Goal: Task Accomplishment & Management: Manage account settings

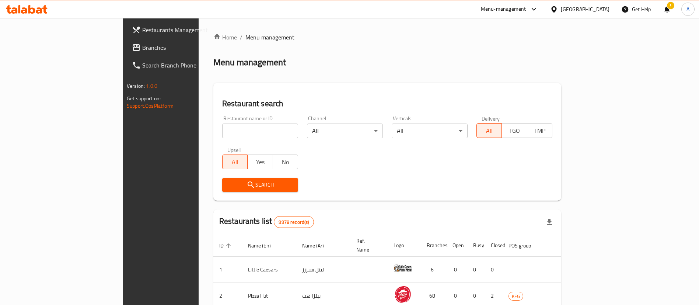
drag, startPoint x: 222, startPoint y: 150, endPoint x: 226, endPoint y: 131, distance: 19.2
click at [220, 146] on div "Upsell All Yes No" at bounding box center [260, 158] width 85 height 31
click at [226, 131] on input "search" at bounding box center [260, 130] width 76 height 15
type input "crops"
click button "Search" at bounding box center [260, 185] width 76 height 14
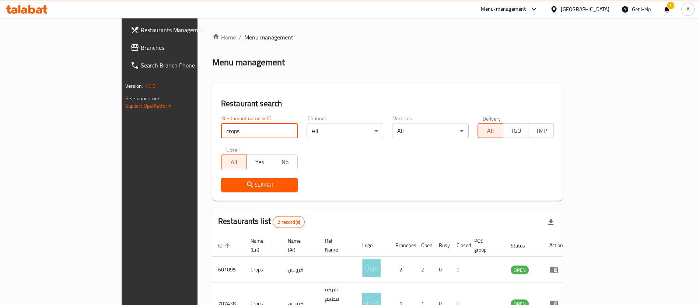
scroll to position [36, 0]
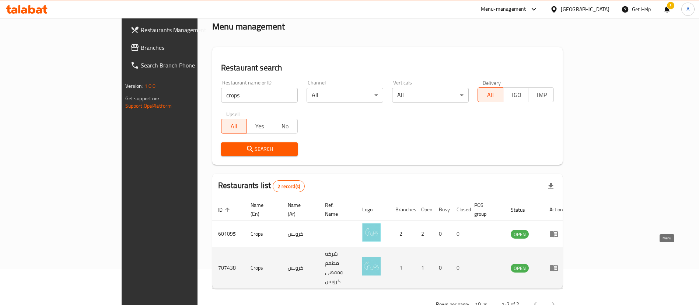
click at [558, 263] on icon "enhanced table" at bounding box center [554, 267] width 9 height 9
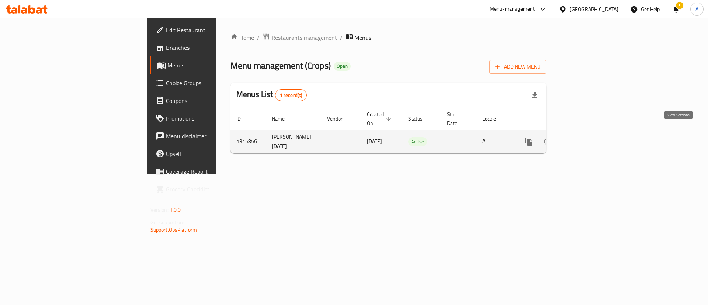
click at [586, 137] on icon "enhanced table" at bounding box center [582, 141] width 9 height 9
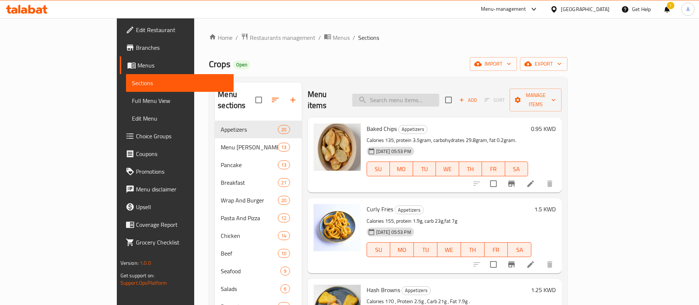
click at [439, 94] on input "search" at bounding box center [395, 100] width 87 height 13
paste input "Honey Siracha Salmon Bites"
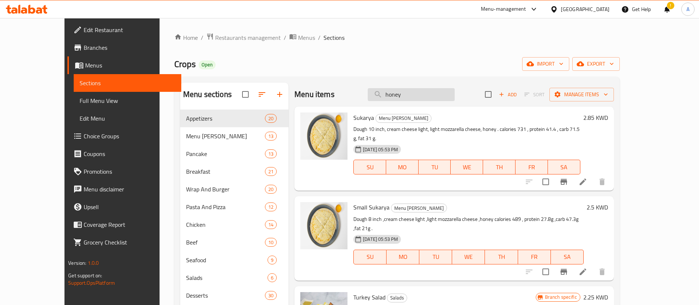
click at [436, 95] on input "honey" at bounding box center [411, 94] width 87 height 13
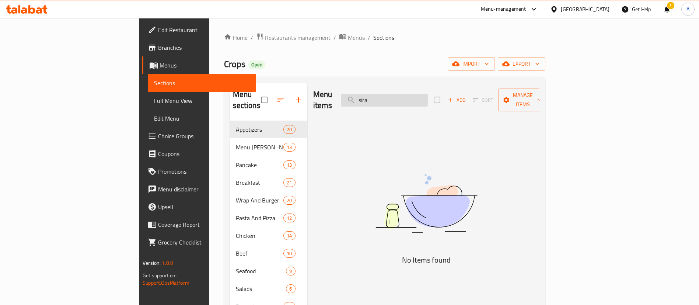
click at [428, 94] on input "sira" at bounding box center [384, 100] width 87 height 13
type input "s"
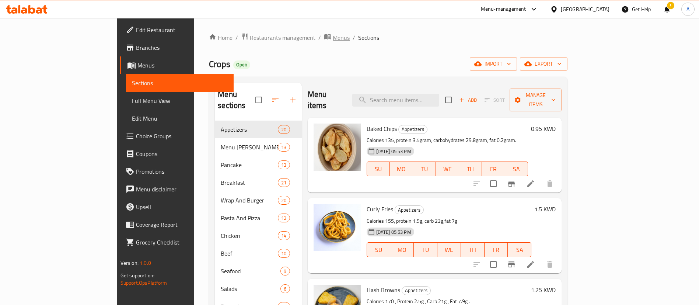
click at [333, 37] on span "Menus" at bounding box center [341, 37] width 17 height 9
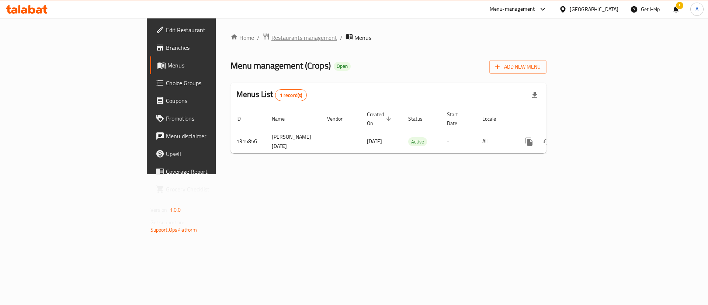
click at [271, 34] on span "Restaurants management" at bounding box center [304, 37] width 66 height 9
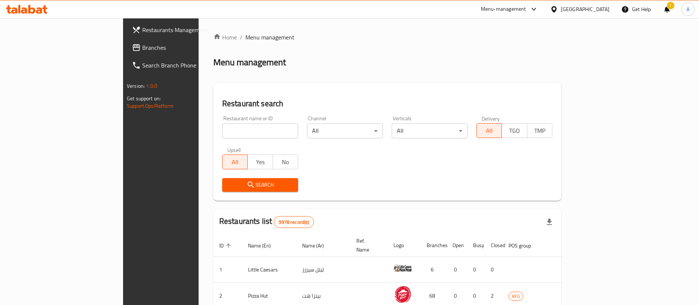
click at [259, 129] on input "search" at bounding box center [260, 130] width 76 height 15
type input "crops"
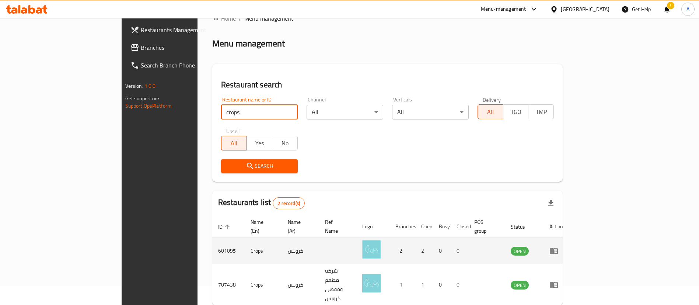
scroll to position [36, 0]
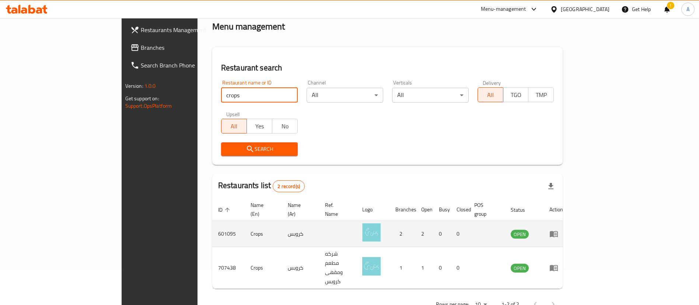
click at [569, 221] on td "enhanced table" at bounding box center [556, 234] width 25 height 26
click at [558, 229] on icon "enhanced table" at bounding box center [554, 233] width 9 height 9
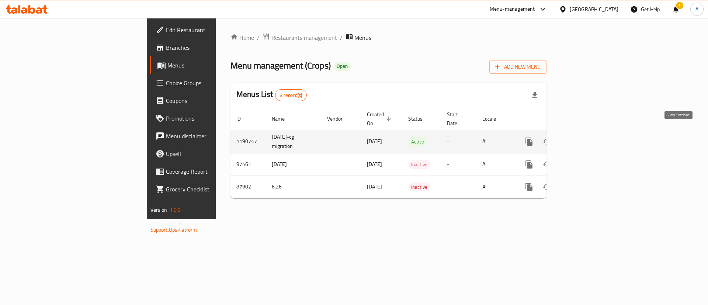
click at [591, 133] on link "enhanced table" at bounding box center [582, 142] width 18 height 18
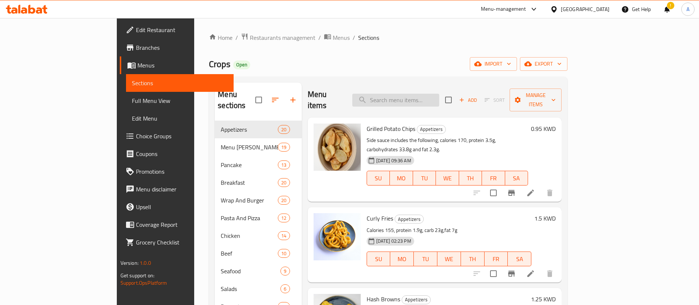
click at [439, 97] on input "search" at bounding box center [395, 100] width 87 height 13
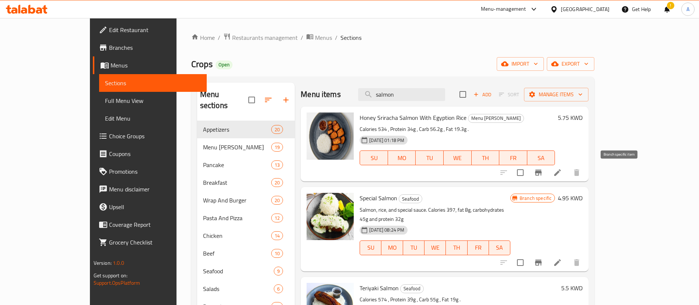
type input "salmon"
click at [562, 171] on icon at bounding box center [557, 172] width 9 height 9
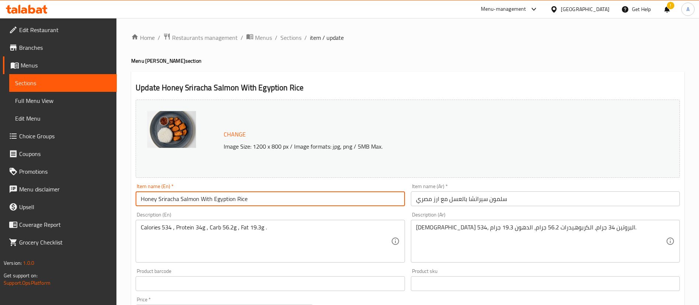
click at [346, 192] on input "Honey Sriracha Salmon With Egyption Rice" at bounding box center [270, 198] width 269 height 15
paste input "iracha Salmon Bites"
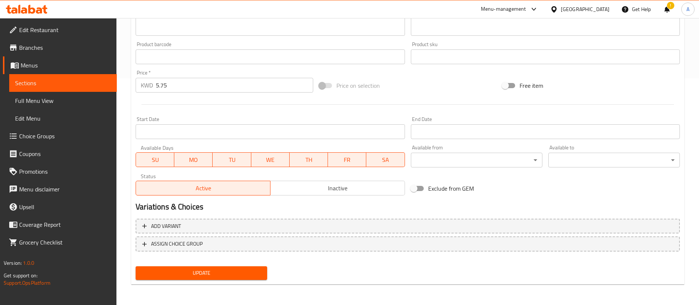
type input "Honey Siracha Salmon Bites"
click at [224, 265] on div "Update" at bounding box center [201, 273] width 137 height 20
click at [223, 268] on span "Update" at bounding box center [202, 272] width 120 height 9
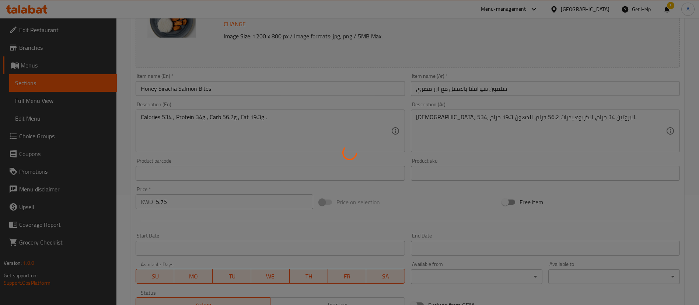
scroll to position [61, 0]
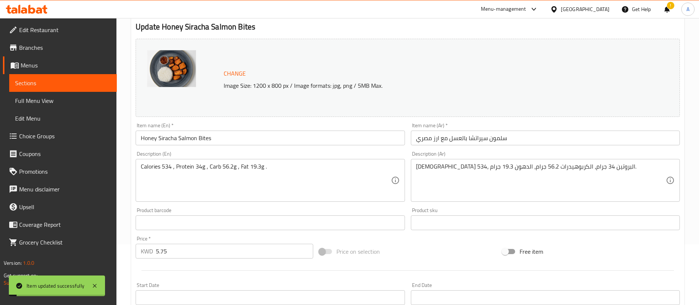
click at [324, 145] on input "Honey Siracha Salmon Bites" at bounding box center [270, 137] width 269 height 15
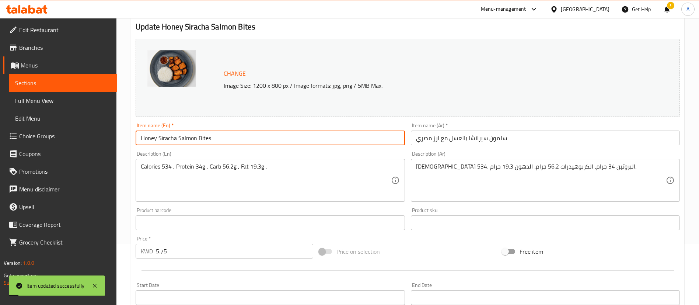
click at [324, 145] on input "Honey Siracha Salmon Bites" at bounding box center [270, 137] width 269 height 15
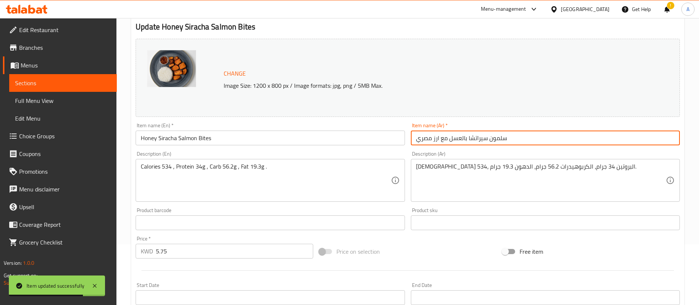
drag, startPoint x: 441, startPoint y: 141, endPoint x: 388, endPoint y: 142, distance: 52.7
click at [388, 142] on div "Change Image Size: 1200 x 800 px / Image formats: jpg, png / 5MB Max. Item name…" at bounding box center [408, 200] width 550 height 328
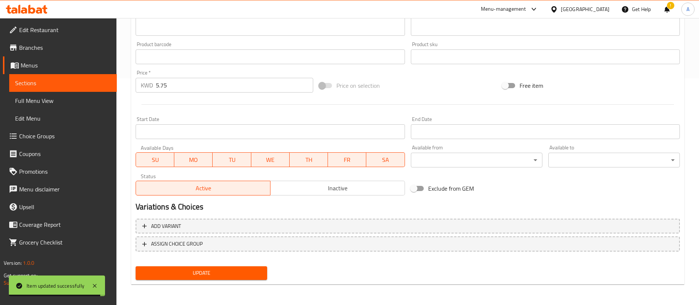
click at [198, 273] on span "Update" at bounding box center [202, 272] width 120 height 9
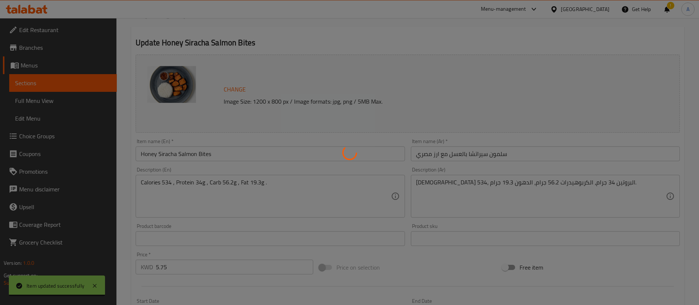
scroll to position [0, 0]
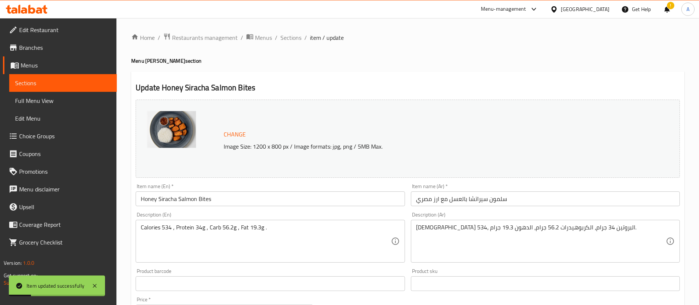
click at [478, 189] on div "Item name (Ar)   * سلمون سيراتشا بالعسل مع ارز مصري Item name (Ar) *" at bounding box center [545, 195] width 269 height 22
click at [477, 195] on input "سلمون سيراتشا بالعسل مع ارز مصري" at bounding box center [545, 198] width 269 height 15
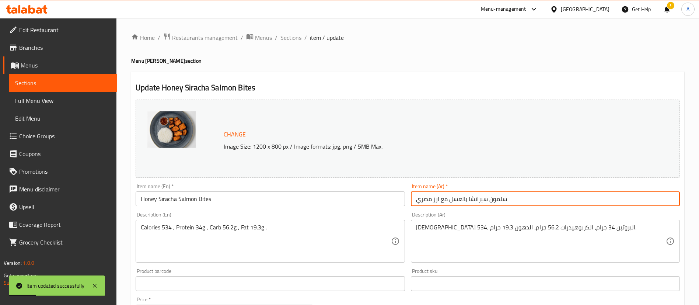
click at [477, 195] on input "سلمون سيراتشا بالعسل مع ارز مصري" at bounding box center [545, 198] width 269 height 15
click at [299, 39] on span "Sections" at bounding box center [291, 37] width 21 height 9
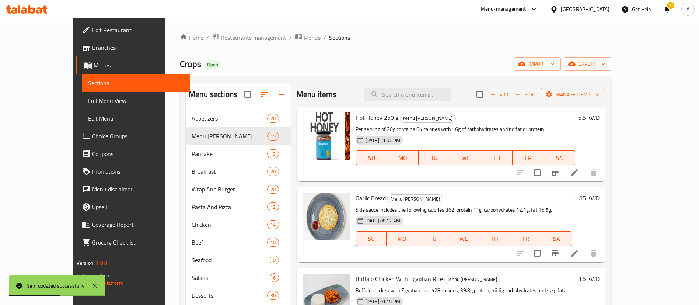
drag, startPoint x: 258, startPoint y: 36, endPoint x: 254, endPoint y: 55, distance: 19.5
click at [304, 36] on span "Menus" at bounding box center [312, 37] width 17 height 9
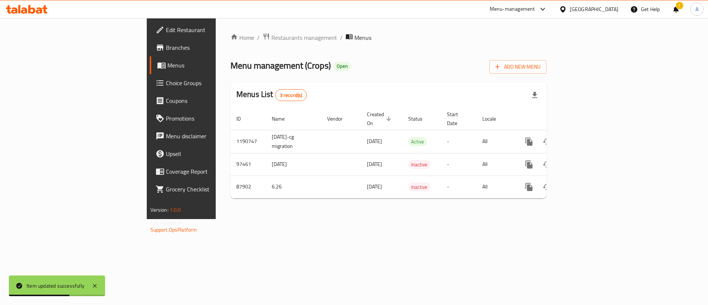
drag, startPoint x: 192, startPoint y: 27, endPoint x: 197, endPoint y: 43, distance: 17.0
click at [216, 28] on div "Home / Restaurants management / Menus Menu management ( Crops ) Open Add New Me…" at bounding box center [388, 118] width 345 height 201
click at [230, 44] on div "Home / Restaurants management / Menus Menu management ( Crops ) Open Add New Me…" at bounding box center [388, 118] width 316 height 171
click at [271, 39] on span "Restaurants management" at bounding box center [304, 37] width 66 height 9
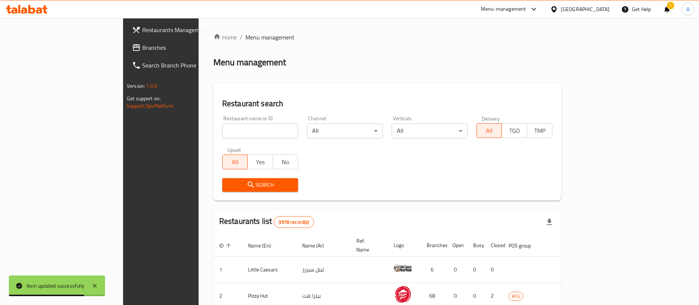
click at [262, 139] on div "Restaurant name or ID Restaurant name or ID" at bounding box center [260, 126] width 85 height 31
click at [263, 135] on input "search" at bounding box center [260, 130] width 76 height 15
type input "s"
type input "crops"
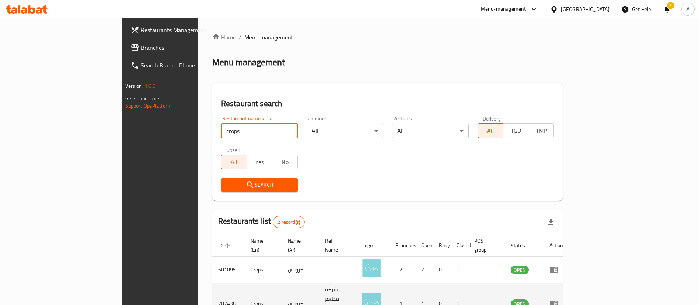
click at [569, 293] on td "enhanced table" at bounding box center [556, 304] width 25 height 42
click at [558, 299] on icon "enhanced table" at bounding box center [554, 303] width 9 height 9
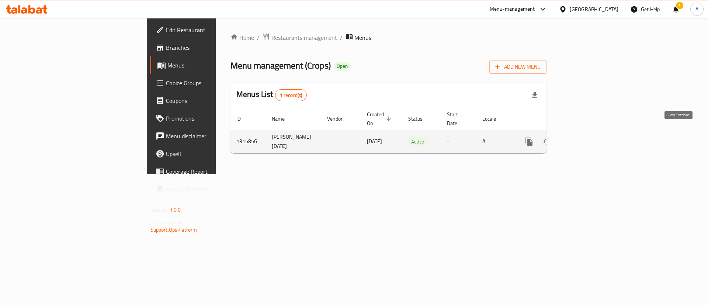
click at [585, 138] on icon "enhanced table" at bounding box center [582, 141] width 7 height 7
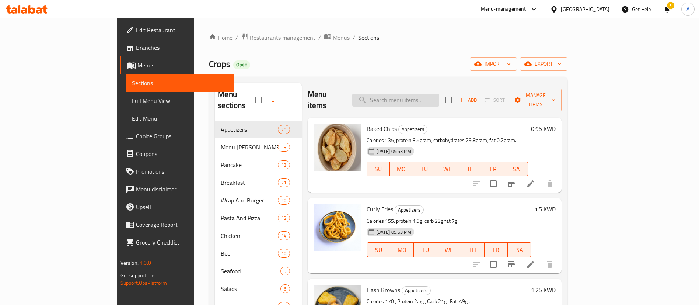
drag, startPoint x: 437, startPoint y: 97, endPoint x: 438, endPoint y: 89, distance: 7.9
click at [437, 95] on input "search" at bounding box center [395, 100] width 87 height 13
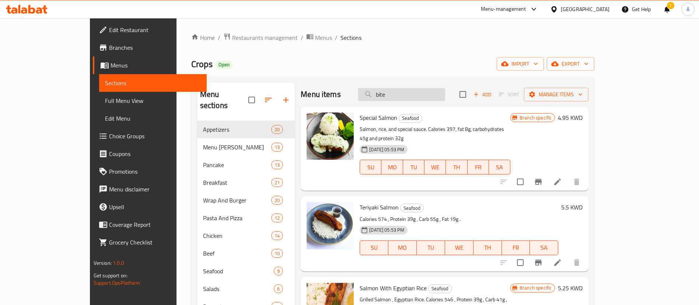
type input "bites"
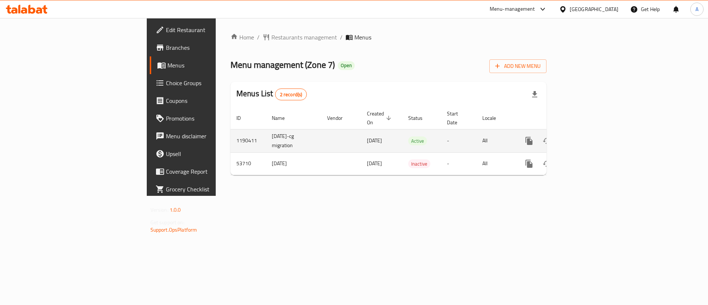
click at [586, 136] on icon "enhanced table" at bounding box center [582, 140] width 9 height 9
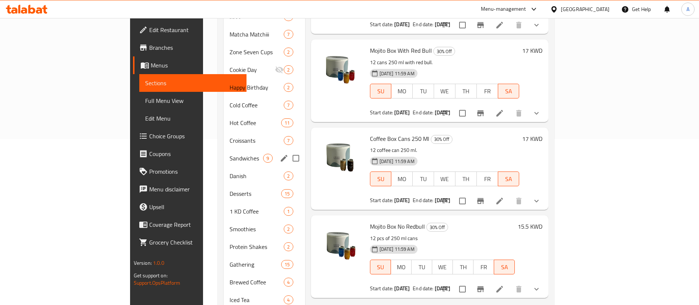
click at [230, 154] on span "Sandwiches" at bounding box center [247, 158] width 34 height 9
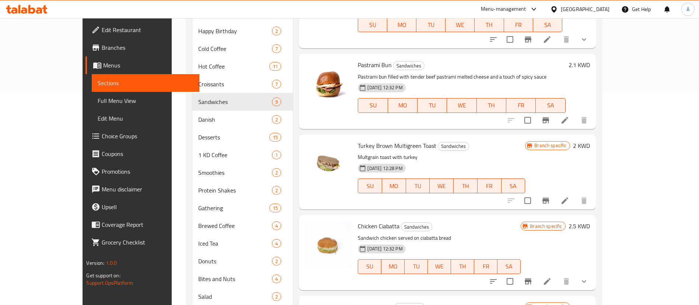
scroll to position [166, 0]
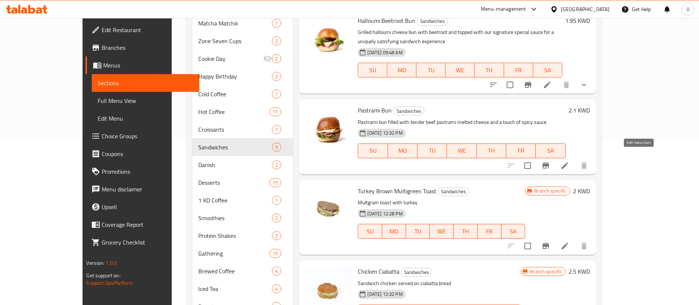
click at [570, 161] on icon at bounding box center [565, 165] width 9 height 9
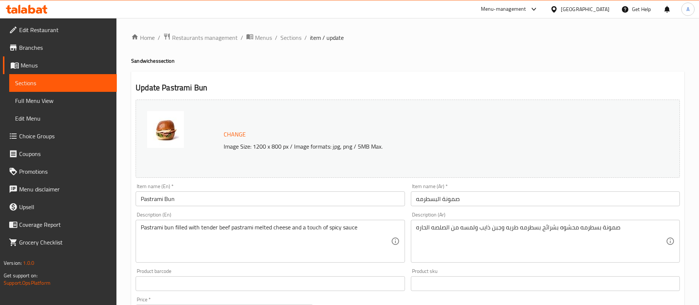
scroll to position [227, 0]
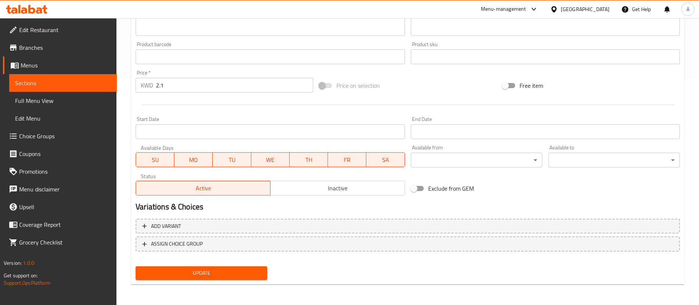
click at [221, 90] on input "2.1" at bounding box center [234, 85] width 157 height 15
type input "2.250"
drag, startPoint x: 220, startPoint y: 260, endPoint x: 221, endPoint y: 267, distance: 7.1
click at [221, 261] on div "Add variant ASSIGN CHOICE GROUP" at bounding box center [408, 240] width 550 height 48
click at [221, 267] on button "Update" at bounding box center [202, 273] width 132 height 14
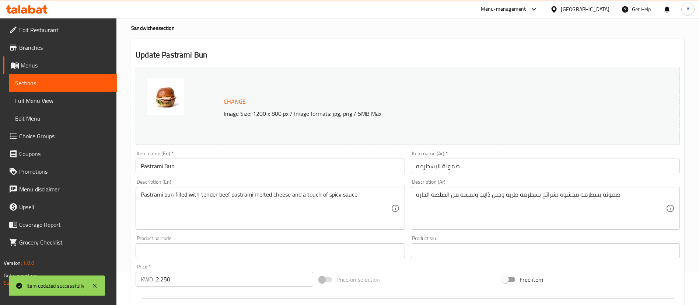
scroll to position [0, 0]
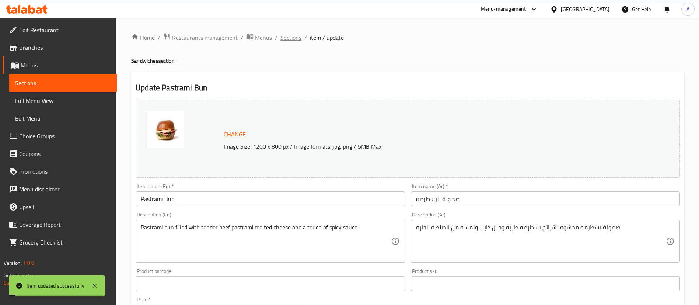
click at [290, 37] on span "Sections" at bounding box center [291, 37] width 21 height 9
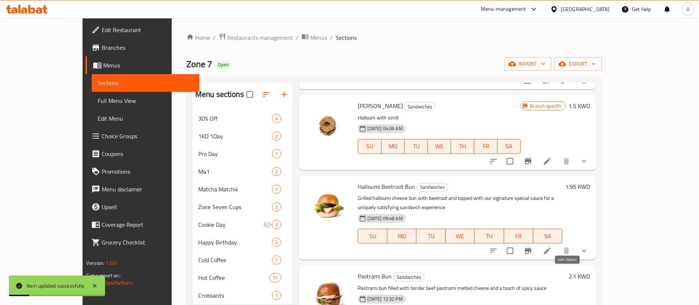
scroll to position [55, 0]
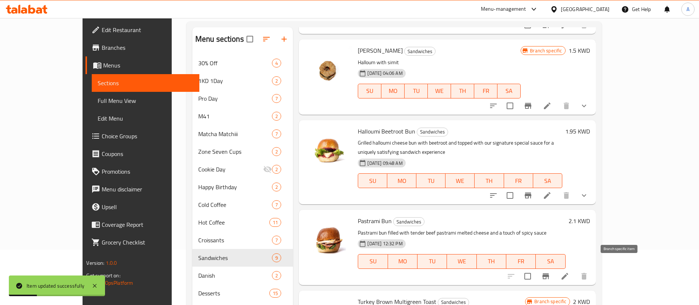
click at [550, 272] on icon "Branch-specific-item" at bounding box center [545, 276] width 9 height 9
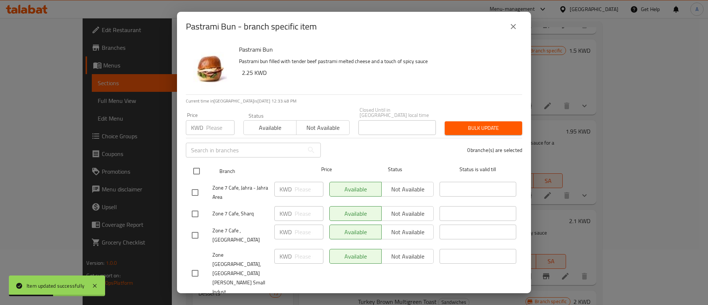
click at [196, 163] on input "checkbox" at bounding box center [196, 170] width 15 height 15
checkbox input "true"
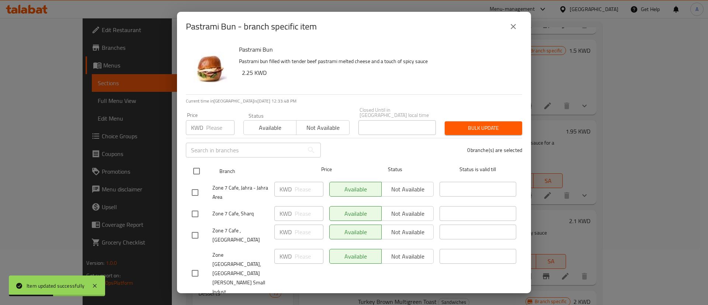
checkbox input "true"
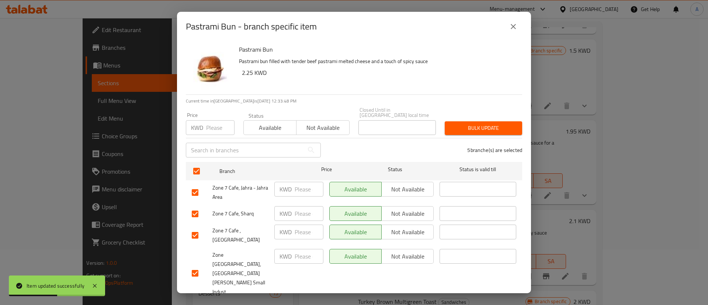
click at [212, 120] on input "number" at bounding box center [220, 127] width 28 height 15
type input "2.250"
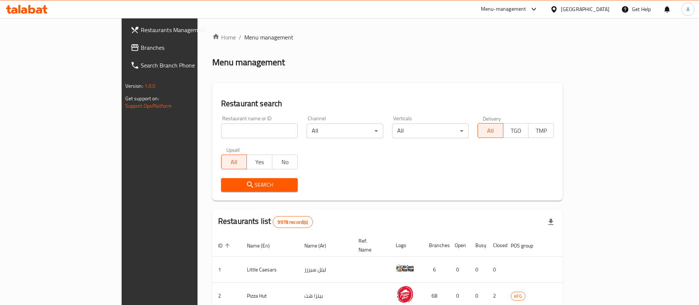
click at [217, 139] on div "Restaurant name or ID Restaurant name or ID" at bounding box center [260, 126] width 86 height 31
drag, startPoint x: 182, startPoint y: 135, endPoint x: 196, endPoint y: 122, distance: 19.8
click at [221, 135] on input "search" at bounding box center [259, 130] width 77 height 15
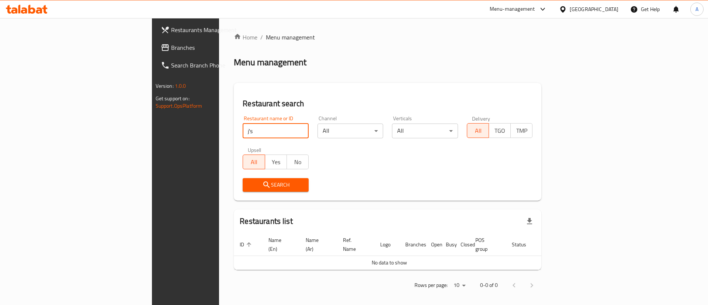
type input "j's"
click button "Search" at bounding box center [276, 185] width 66 height 14
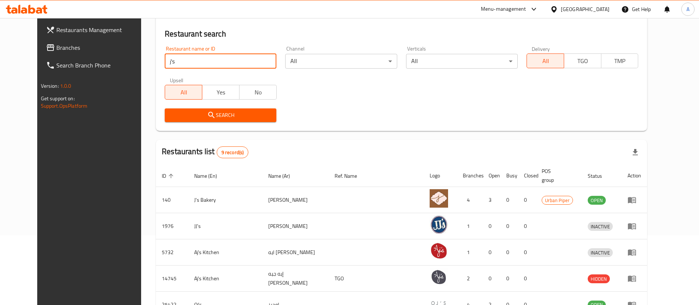
scroll to position [166, 0]
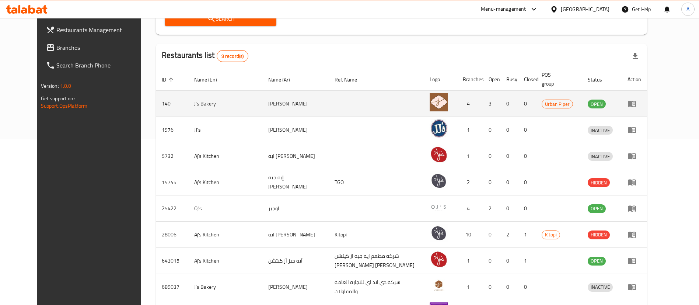
click at [647, 108] on td "enhanced table" at bounding box center [634, 104] width 25 height 26
click at [637, 108] on icon "enhanced table" at bounding box center [632, 103] width 9 height 9
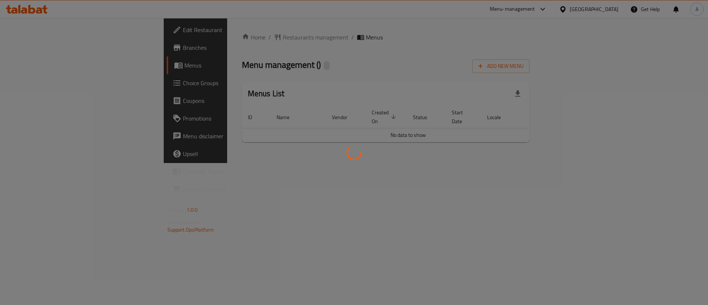
click at [671, 103] on div at bounding box center [354, 152] width 708 height 305
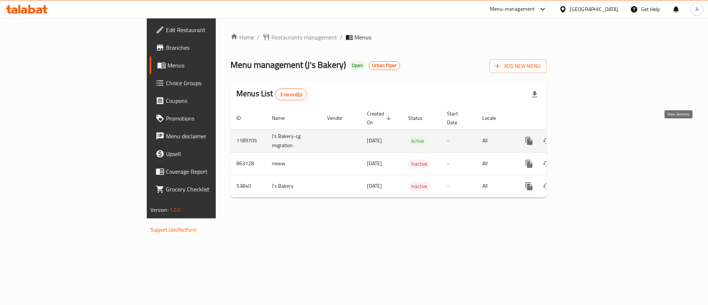
click at [585, 137] on icon "enhanced table" at bounding box center [582, 140] width 7 height 7
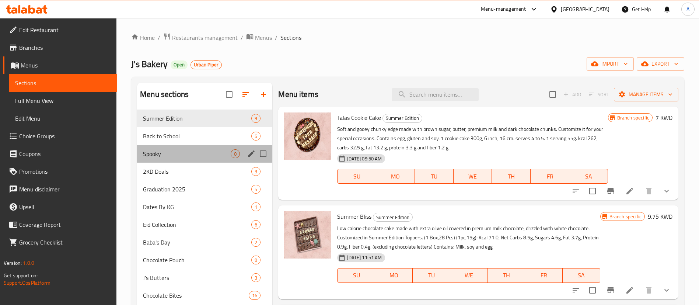
click at [205, 145] on div "Spooky 0" at bounding box center [204, 154] width 135 height 18
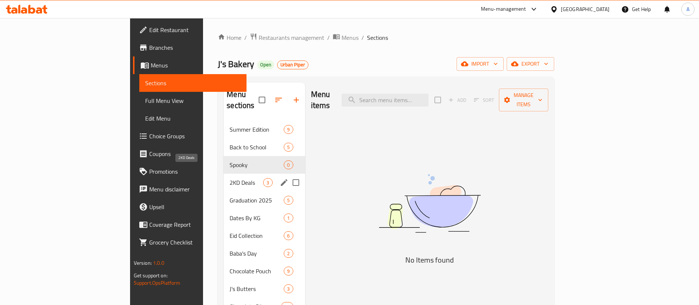
click at [230, 178] on span "2KD Deals" at bounding box center [247, 182] width 34 height 9
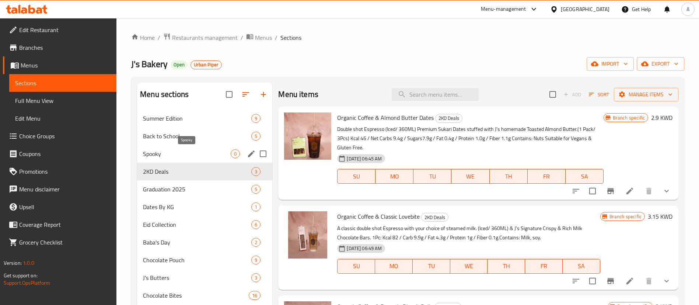
click at [213, 157] on span "Spooky" at bounding box center [187, 153] width 88 height 9
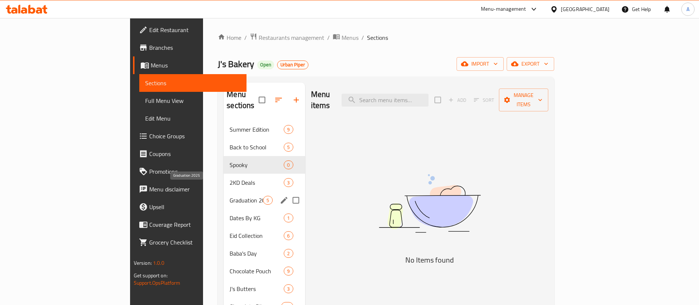
click at [230, 196] on span "Graduation 2025" at bounding box center [247, 200] width 34 height 9
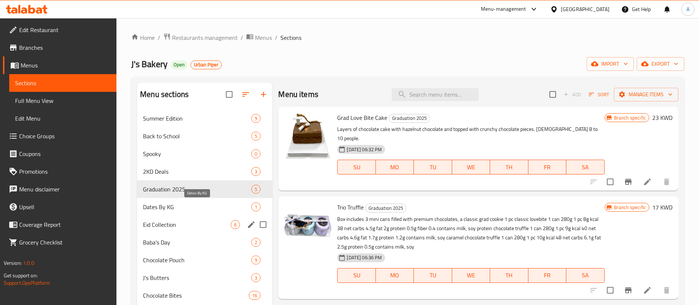
scroll to position [55, 0]
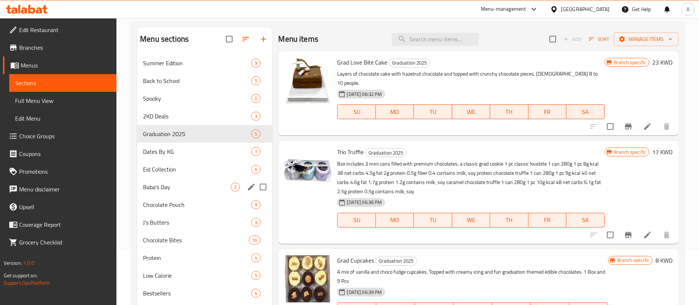
click at [212, 151] on span "Dates By KG" at bounding box center [197, 151] width 108 height 9
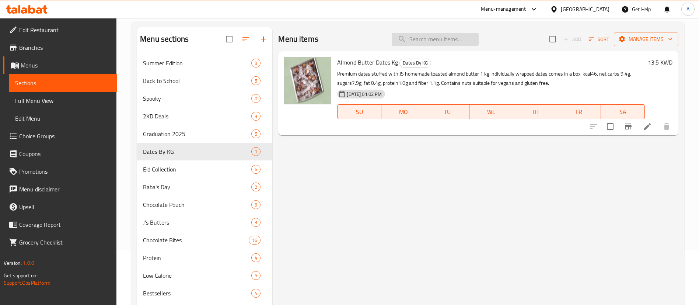
click at [418, 37] on input "search" at bounding box center [435, 39] width 87 height 13
paste input "Raspberry Chocolate Balls" b"
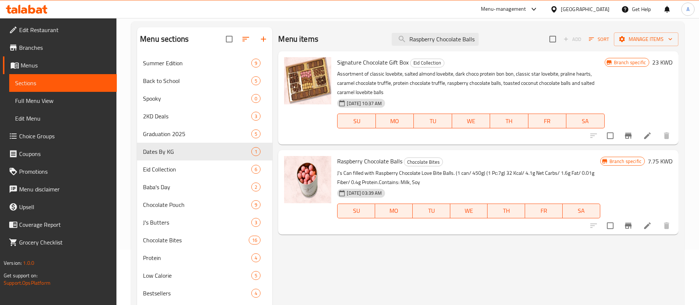
type input "Raspberry Chocolate Balls"
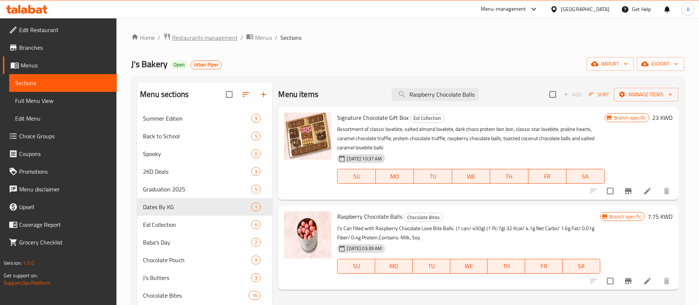
click at [219, 33] on span "Restaurants management" at bounding box center [205, 37] width 66 height 9
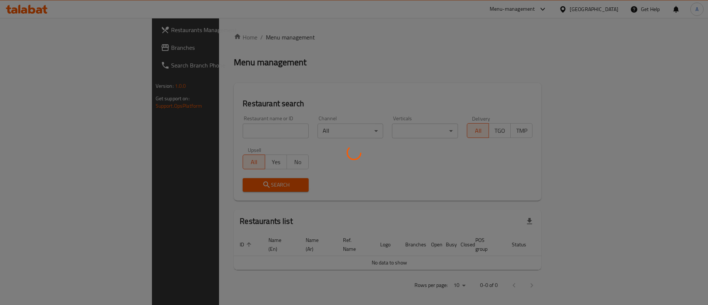
click at [218, 35] on div at bounding box center [354, 152] width 708 height 305
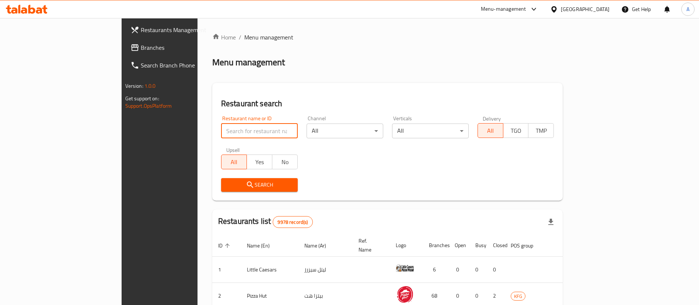
click at [247, 128] on input "search" at bounding box center [259, 130] width 77 height 15
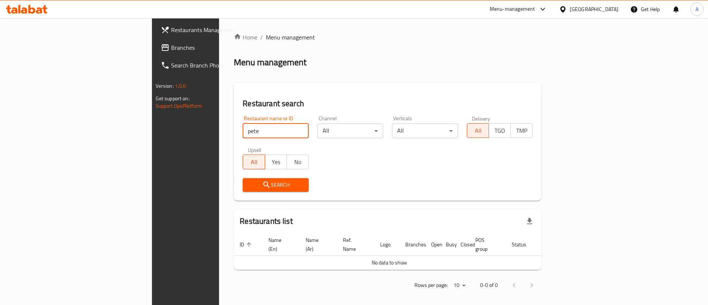
click button "Search" at bounding box center [276, 185] width 66 height 14
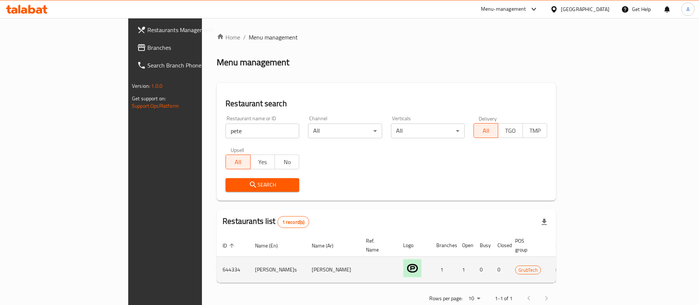
click at [217, 261] on td "644334" at bounding box center [233, 270] width 32 height 26
copy td "644334"
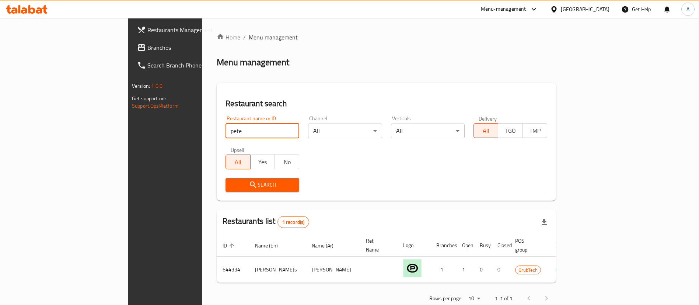
drag, startPoint x: 229, startPoint y: 129, endPoint x: 93, endPoint y: 125, distance: 135.4
click at [128, 126] on div "Restaurants Management Branches Search Branch Phone Version: 1.0.0 Get support …" at bounding box center [349, 170] width 443 height 304
type input "j's bakery"
click button "Search" at bounding box center [263, 185] width 74 height 14
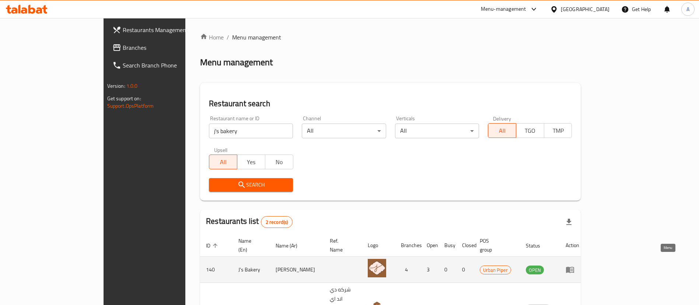
click at [573, 268] on icon "enhanced table" at bounding box center [572, 269] width 3 height 3
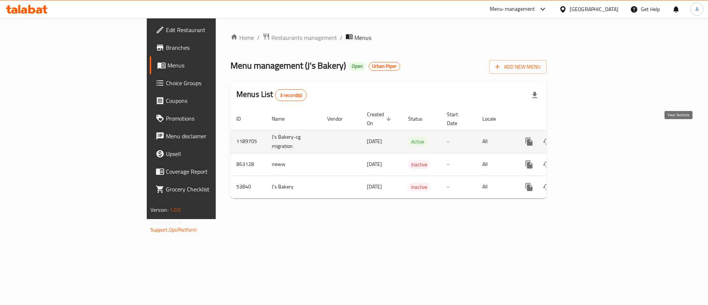
click at [586, 137] on icon "enhanced table" at bounding box center [582, 141] width 9 height 9
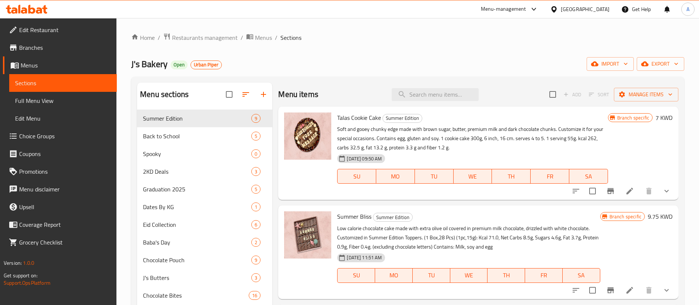
click at [258, 96] on div at bounding box center [249, 95] width 46 height 18
click at [266, 96] on div at bounding box center [249, 95] width 46 height 18
click at [260, 92] on div at bounding box center [249, 95] width 46 height 18
click at [314, 49] on div "Home / Restaurants management / Menus / Sections J's Bakery Open Urban Piper im…" at bounding box center [407, 261] width 553 height 457
click at [265, 90] on div at bounding box center [249, 95] width 46 height 18
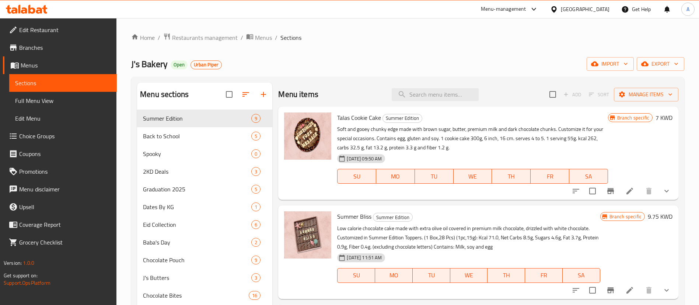
click at [262, 92] on div at bounding box center [249, 95] width 46 height 18
click at [262, 94] on div at bounding box center [249, 95] width 46 height 18
drag, startPoint x: 263, startPoint y: 95, endPoint x: 236, endPoint y: 95, distance: 26.9
click at [263, 95] on div at bounding box center [249, 95] width 46 height 18
click at [265, 96] on div at bounding box center [249, 95] width 46 height 18
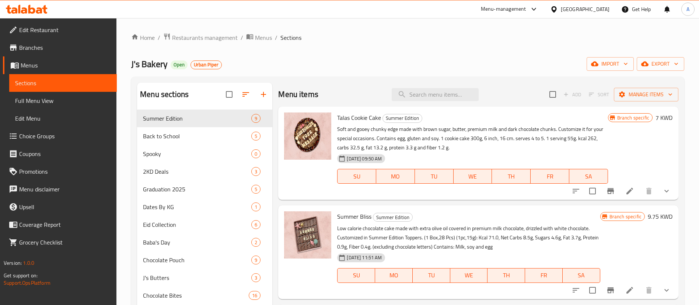
click at [265, 96] on div at bounding box center [249, 95] width 46 height 18
click at [626, 188] on icon at bounding box center [630, 191] width 9 height 9
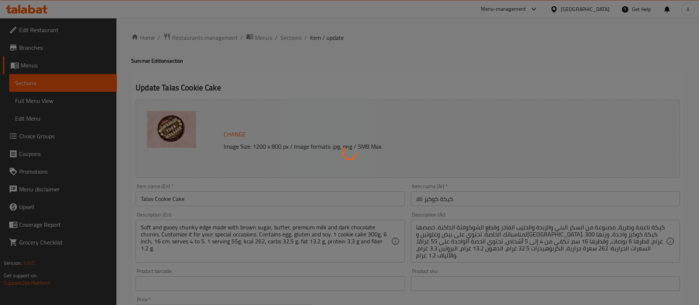
type input "اختيارك للرسالة:"
type input "1"
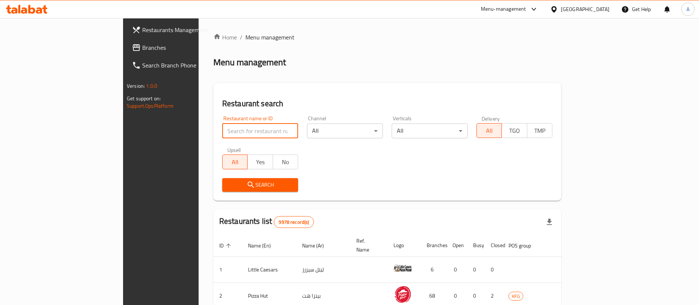
type input "h"
type input "j's bakery"
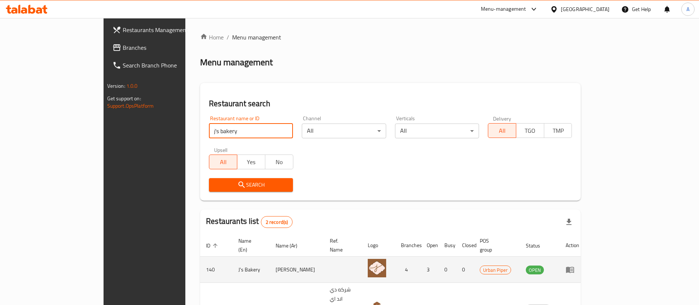
click at [574, 267] on icon "enhanced table" at bounding box center [570, 270] width 8 height 6
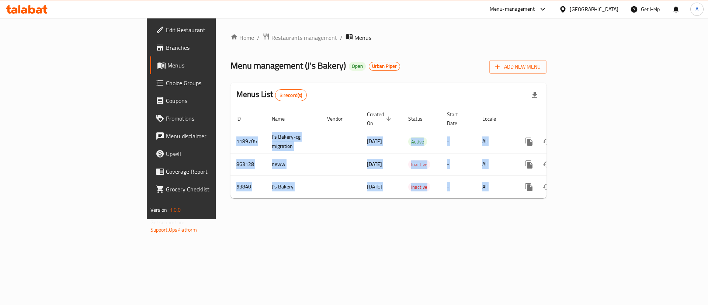
click at [561, 219] on div "Home / Restaurants management / Menus Menu management ( J's Bakery ) Open Urban…" at bounding box center [388, 118] width 345 height 201
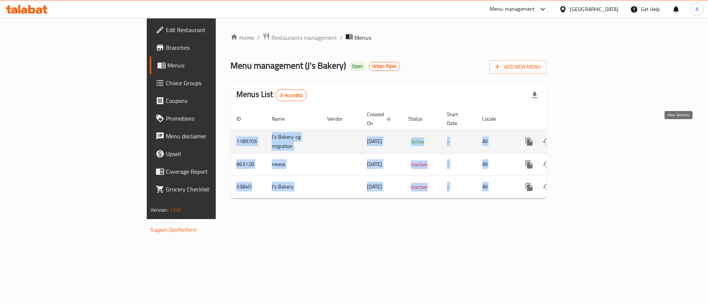
click at [591, 133] on link "enhanced table" at bounding box center [582, 142] width 18 height 18
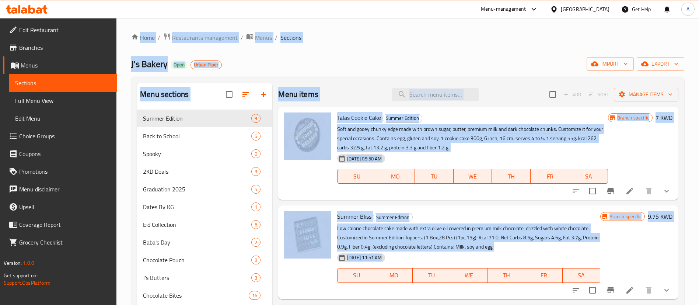
click at [401, 47] on div "Home / Restaurants management / Menus / Sections J's Bakery Open Urban Piper im…" at bounding box center [407, 261] width 553 height 457
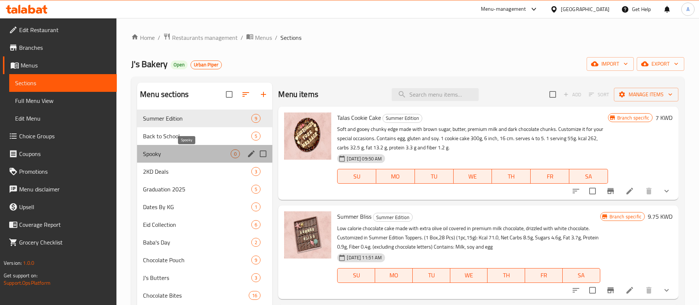
click at [178, 150] on span "Spooky" at bounding box center [187, 153] width 88 height 9
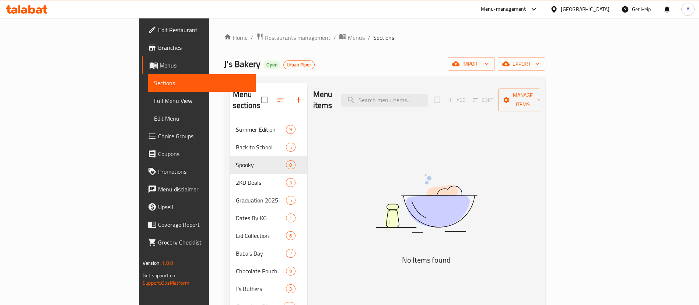
click at [540, 85] on div "Menu items Add Sort Manage items" at bounding box center [426, 100] width 226 height 35
drag, startPoint x: 571, startPoint y: 85, endPoint x: 570, endPoint y: 90, distance: 4.5
click at [540, 86] on div "Menu items Add Sort Manage items" at bounding box center [426, 100] width 226 height 35
click at [469, 94] on span "Add" at bounding box center [457, 99] width 24 height 11
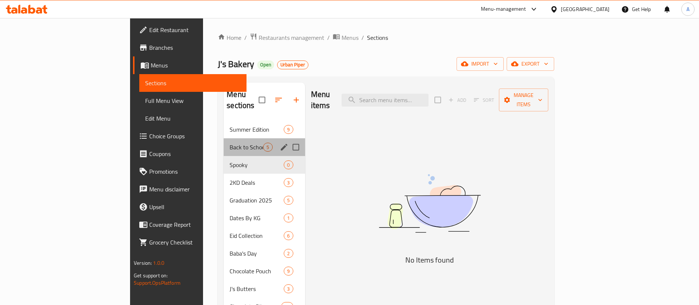
click at [224, 138] on div "Back to School 5" at bounding box center [264, 147] width 81 height 18
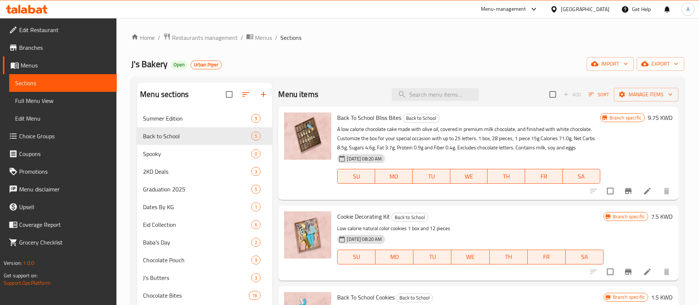
click at [572, 101] on div "Add Sort Manage items" at bounding box center [614, 94] width 129 height 15
click at [568, 91] on span "Add" at bounding box center [573, 94] width 24 height 11
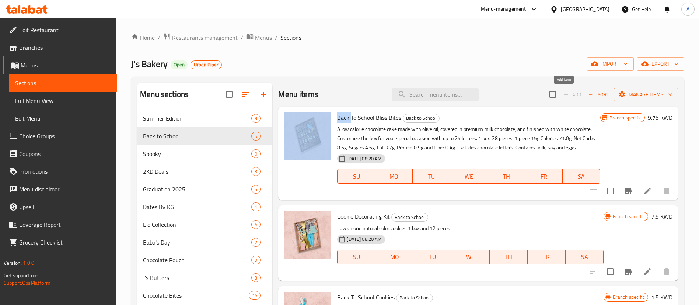
click at [568, 91] on span "Add" at bounding box center [573, 94] width 24 height 11
click at [567, 91] on span "Add" at bounding box center [573, 94] width 24 height 11
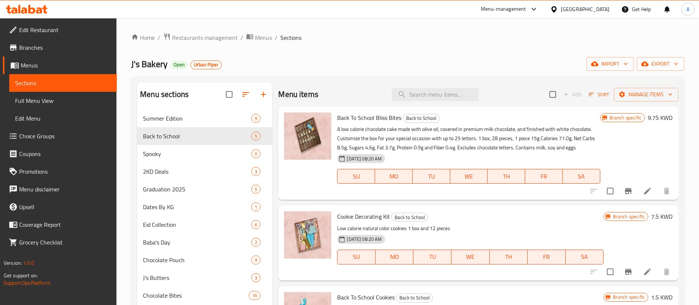
click at [262, 93] on div at bounding box center [249, 95] width 46 height 18
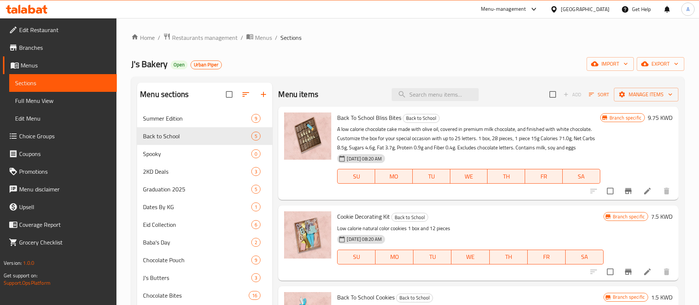
click at [300, 64] on div "J's Bakery Open Urban Piper import export" at bounding box center [407, 64] width 553 height 14
click at [589, 96] on span "Sort" at bounding box center [599, 94] width 20 height 8
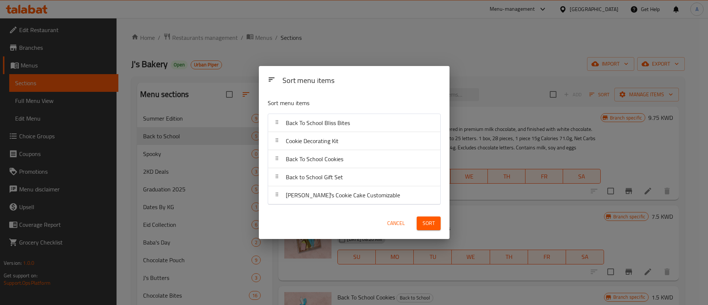
click at [419, 113] on div "Sort menu items" at bounding box center [354, 105] width 179 height 24
click at [629, 22] on div "Sort menu items Sort menu items Back To School Bliss Bites Cookie Decorating Ki…" at bounding box center [354, 152] width 708 height 305
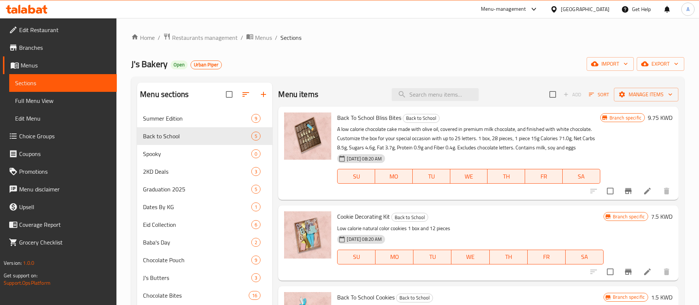
click at [264, 90] on div at bounding box center [249, 95] width 46 height 18
click at [214, 62] on span "Urban Piper" at bounding box center [206, 65] width 31 height 6
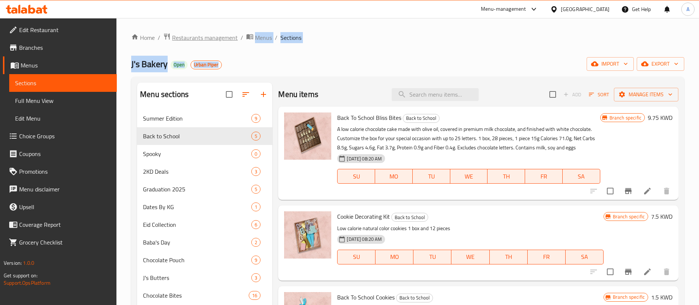
drag, startPoint x: 331, startPoint y: 47, endPoint x: 236, endPoint y: 36, distance: 94.9
click at [236, 36] on div "Home / Restaurants management / Menus / Sections J's Bakery Open Urban Piper im…" at bounding box center [407, 261] width 553 height 457
click at [125, 18] on div "Home / Restaurants management / Menus / Sections J's Bakery Open Urban Piper im…" at bounding box center [407, 261] width 583 height 487
drag, startPoint x: 125, startPoint y: 18, endPoint x: 306, endPoint y: 32, distance: 181.8
click at [306, 32] on div "Home / Restaurants management / Menus / Sections J's Bakery Open Urban Piper im…" at bounding box center [407, 261] width 583 height 487
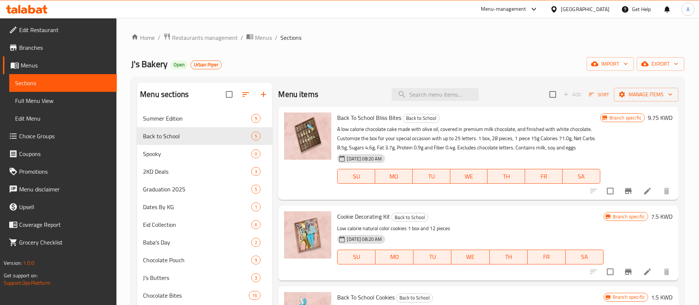
click at [307, 70] on div "J's Bakery Open Urban Piper import export" at bounding box center [407, 64] width 553 height 14
click at [297, 47] on div "Home / Restaurants management / Menus / Sections J's Bakery Open Urban Piper im…" at bounding box center [407, 261] width 553 height 457
drag, startPoint x: 341, startPoint y: 33, endPoint x: 143, endPoint y: 28, distance: 197.3
click at [145, 28] on div "Home / Restaurants management / Menus / Sections J's Bakery Open Urban Piper im…" at bounding box center [407, 261] width 583 height 487
click at [143, 28] on div "Home / Restaurants management / Menus / Sections J's Bakery Open Urban Piper im…" at bounding box center [407, 261] width 583 height 487
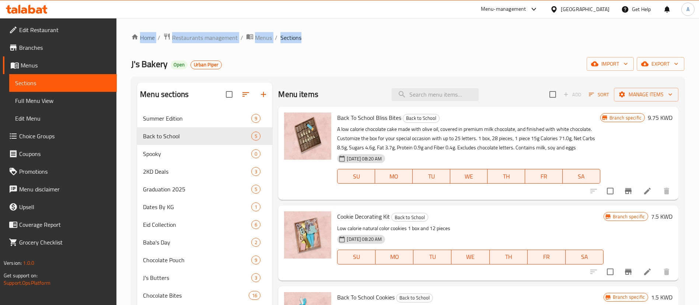
drag, startPoint x: 126, startPoint y: 29, endPoint x: 325, endPoint y: 39, distance: 198.9
click at [325, 39] on div "Home / Restaurants management / Menus / Sections J's Bakery Open Urban Piper im…" at bounding box center [407, 261] width 583 height 487
click at [325, 39] on ol "Home / Restaurants management / Menus / Sections" at bounding box center [407, 38] width 553 height 10
click at [258, 39] on span "Menus" at bounding box center [263, 37] width 17 height 9
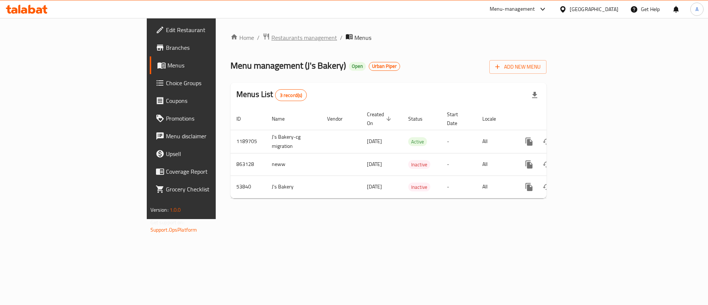
click at [271, 36] on span "Restaurants management" at bounding box center [304, 37] width 66 height 9
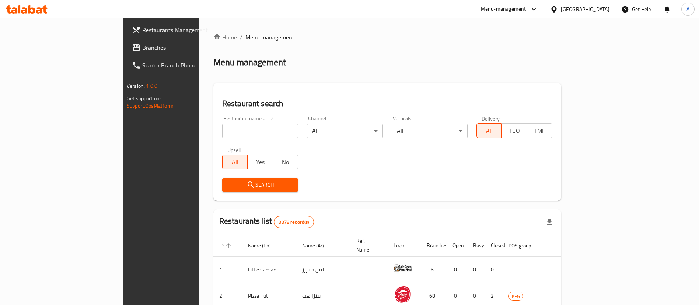
click at [440, 15] on div "Menu-management Kuwait Get Help A" at bounding box center [349, 9] width 699 height 18
click at [222, 130] on input "search" at bounding box center [260, 130] width 76 height 15
click button "Search" at bounding box center [260, 185] width 76 height 14
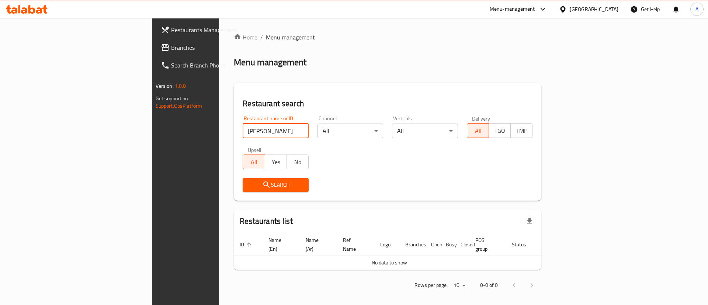
type input "pete"
click button "Search" at bounding box center [276, 185] width 66 height 14
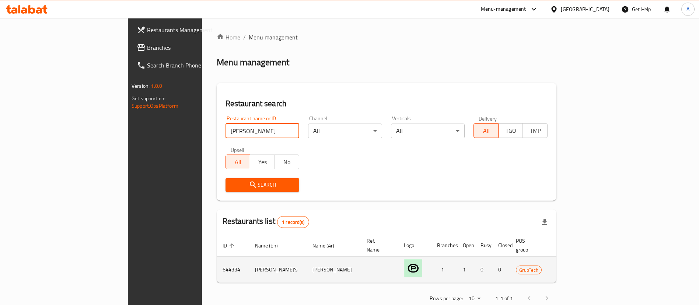
click at [217, 260] on td "644334" at bounding box center [233, 270] width 32 height 26
copy td "644334"
